Goal: Find specific page/section: Find specific page/section

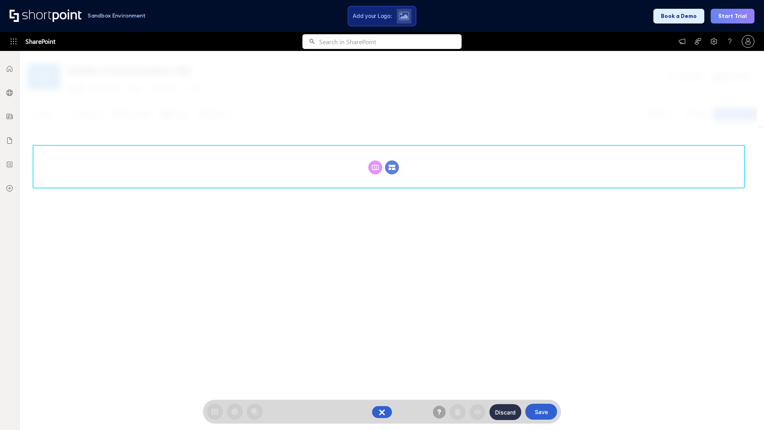
click at [392, 167] on circle at bounding box center [392, 167] width 14 height 14
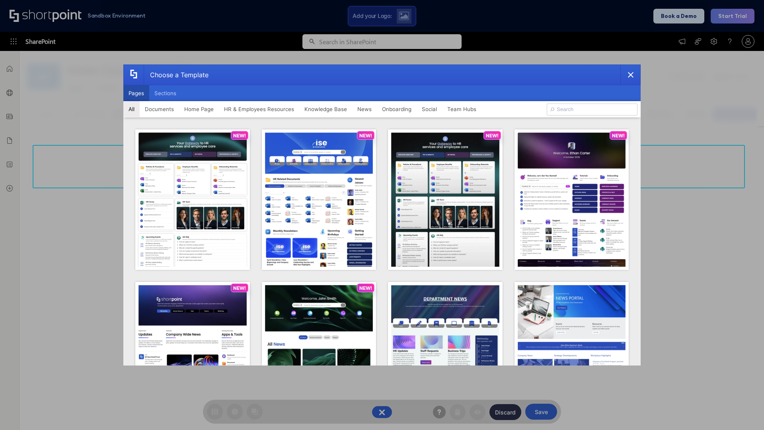
click at [136, 93] on button "Pages" at bounding box center [136, 93] width 26 height 16
type input "Onboarding 1"
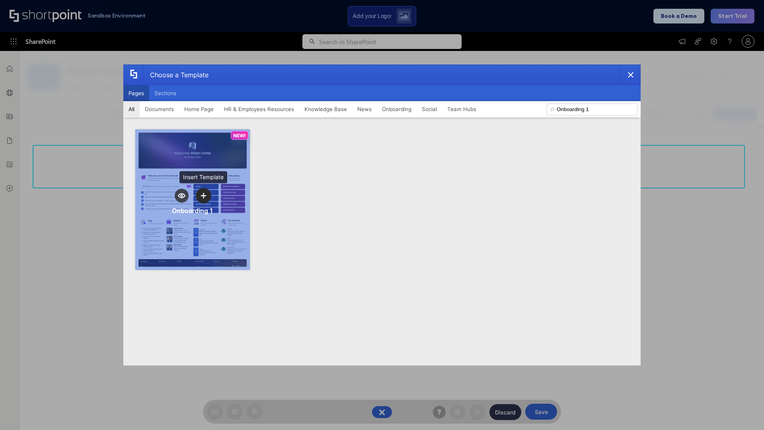
click at [203, 195] on icon "template selector" at bounding box center [204, 196] width 6 height 6
